Goal: Task Accomplishment & Management: Manage account settings

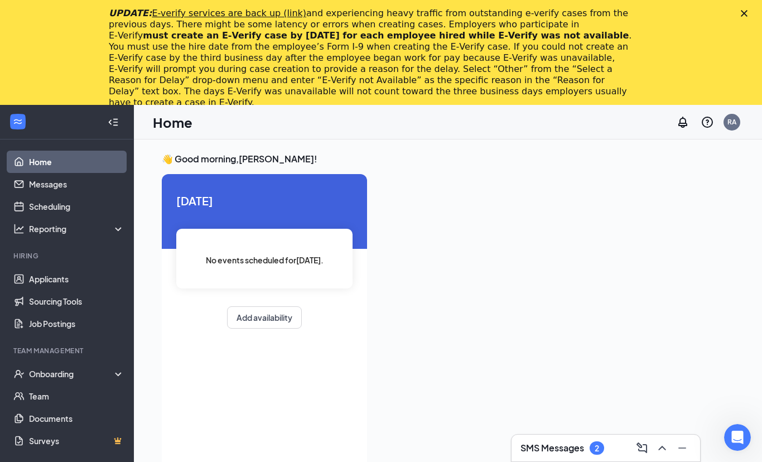
click at [740, 16] on div "UPDATE: E-verify services are back up (link) and experiencing heavy traffic fro…" at bounding box center [381, 57] width 762 height 107
click at [38, 284] on link "Applicants" at bounding box center [76, 279] width 95 height 22
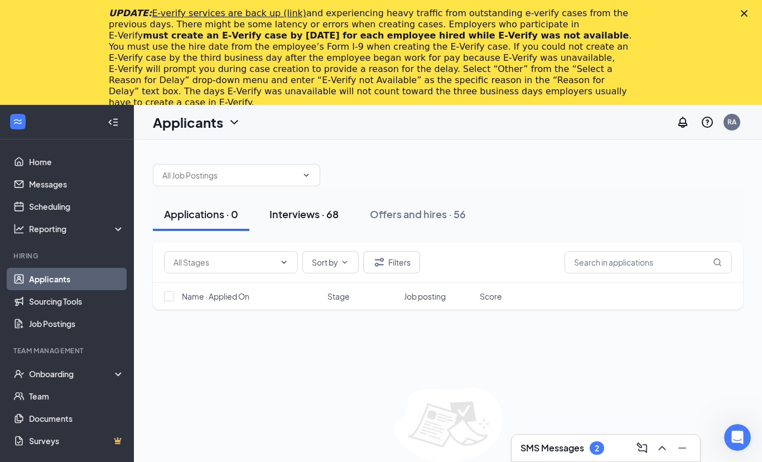
click at [283, 225] on button "Interviews · 68" at bounding box center [304, 214] width 92 height 33
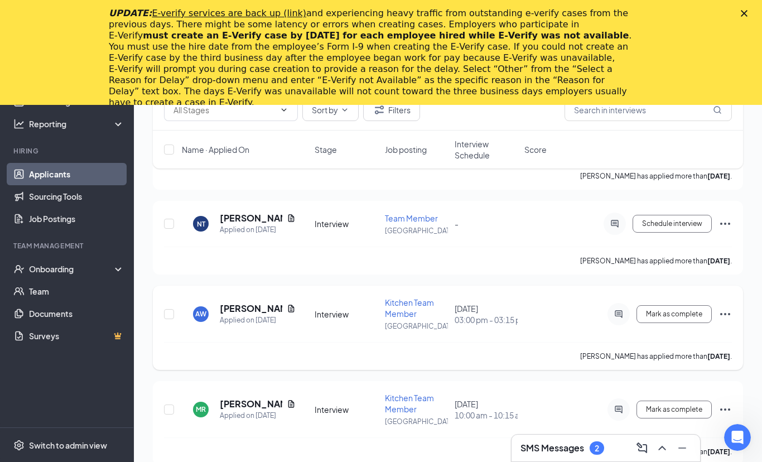
scroll to position [1226, 0]
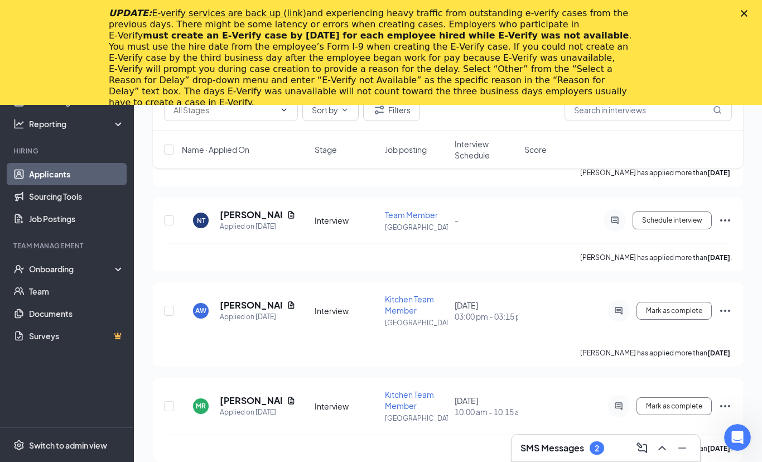
click at [747, 14] on icon "Close" at bounding box center [744, 13] width 7 height 7
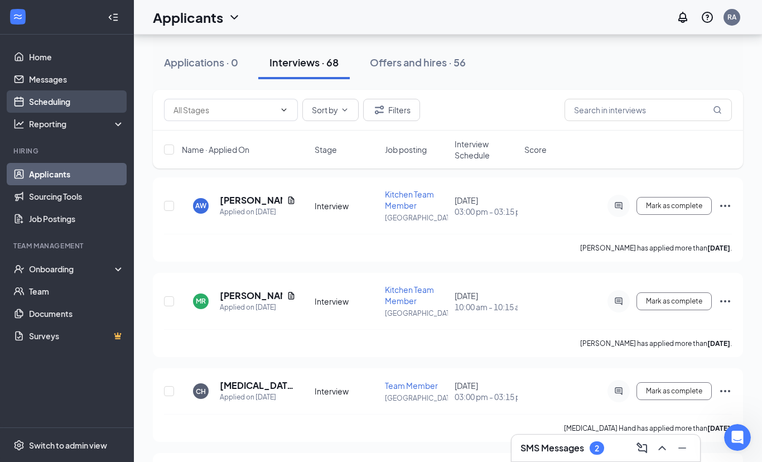
click at [54, 107] on link "Scheduling" at bounding box center [76, 101] width 95 height 22
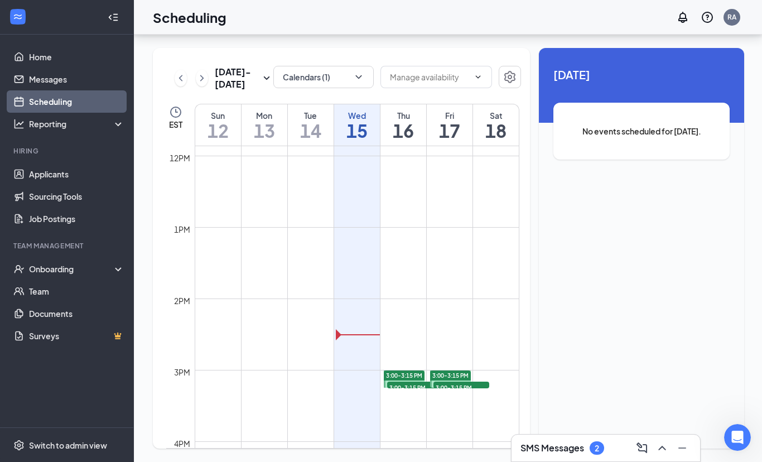
scroll to position [848, 0]
click at [216, 370] on td at bounding box center [357, 379] width 325 height 18
click at [756, 261] on div "Oct 12 - Oct 18 Calendars (1) EST Sun 12 Mon 13 Tue 14 Wed 15 Thu 16 Fri 17 Sat…" at bounding box center [448, 248] width 629 height 427
